Goal: Check status: Check status

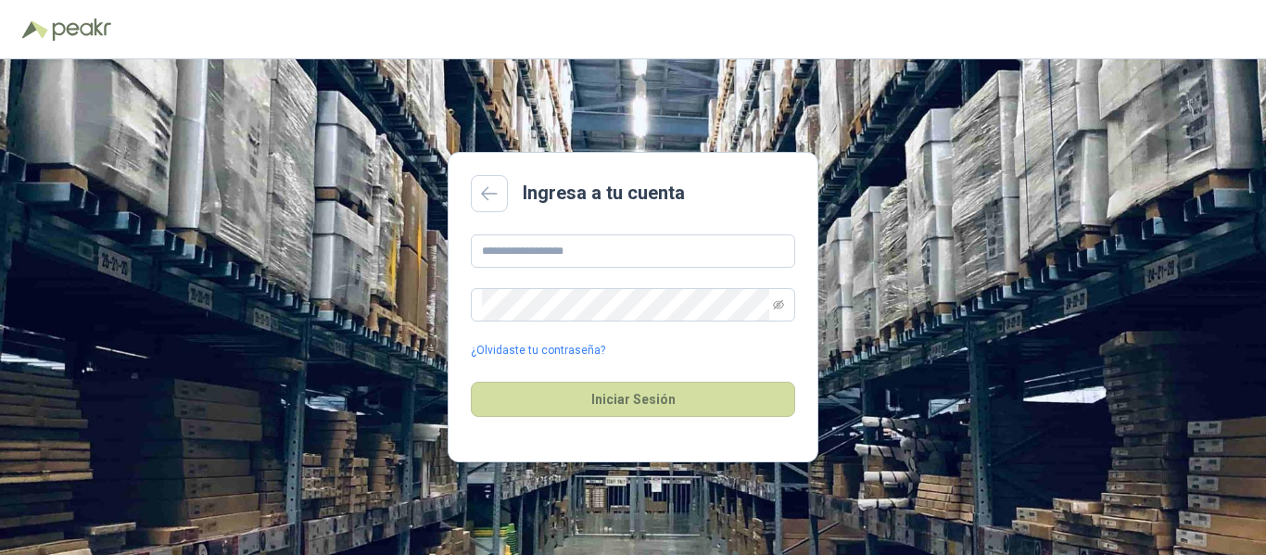
click at [859, 122] on div "Ingresa a tu cuenta ¿Olvidaste tu contraseña? Iniciar Sesión" at bounding box center [633, 307] width 1266 height 496
